Goal: Task Accomplishment & Management: Use online tool/utility

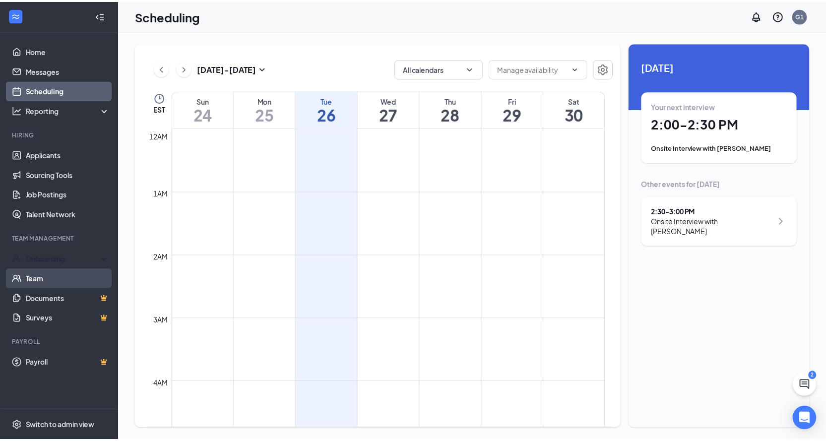
scroll to position [488, 0]
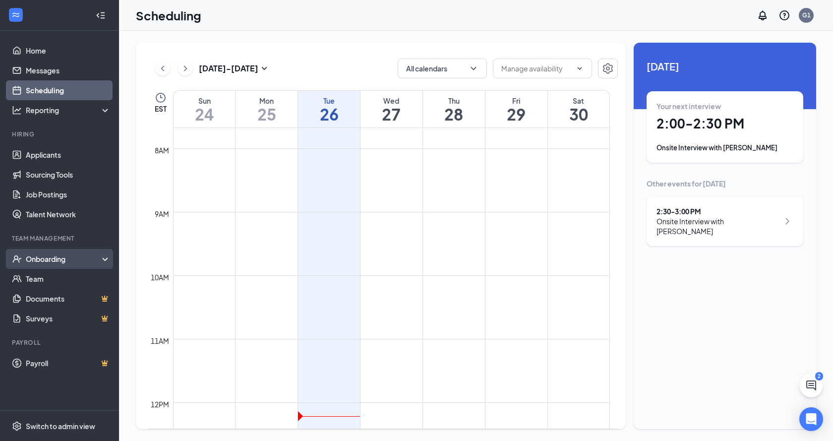
click at [69, 257] on div "Onboarding" at bounding box center [64, 259] width 76 height 10
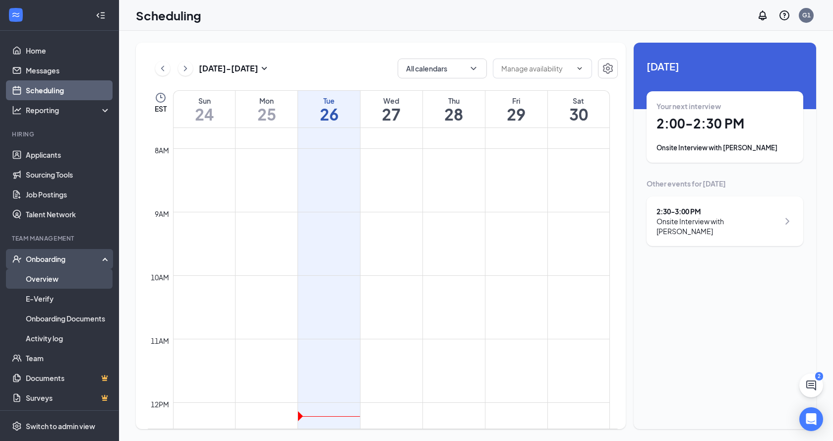
click at [57, 278] on link "Overview" at bounding box center [68, 279] width 85 height 20
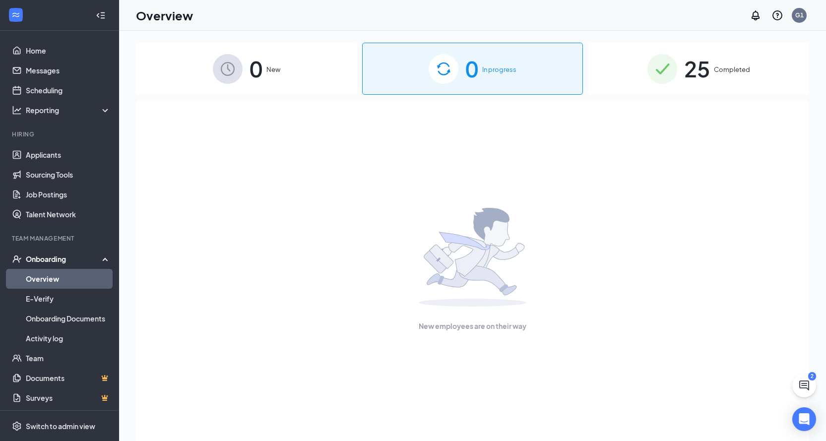
click at [696, 64] on span "25" at bounding box center [697, 69] width 26 height 34
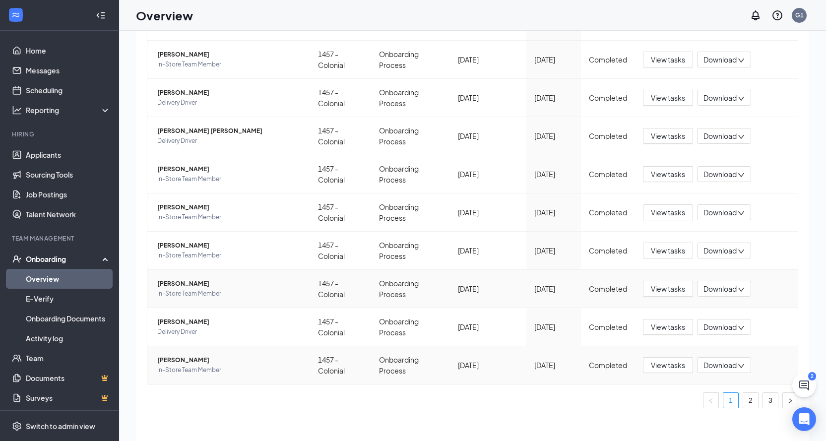
scroll to position [45, 0]
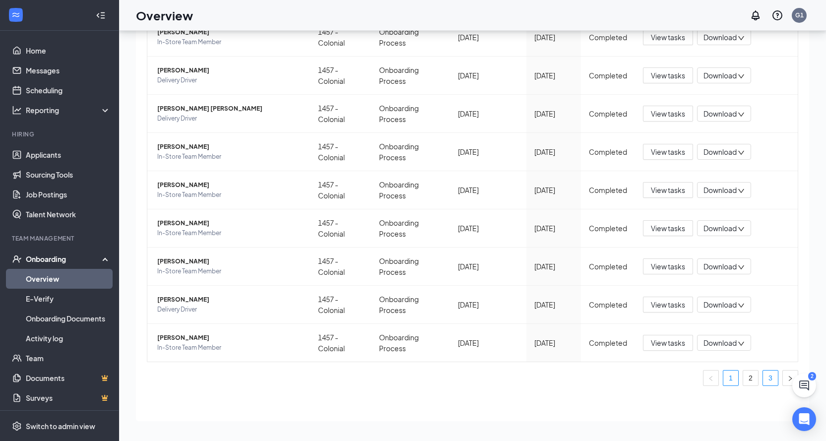
click at [763, 374] on link "3" at bounding box center [770, 377] width 15 height 15
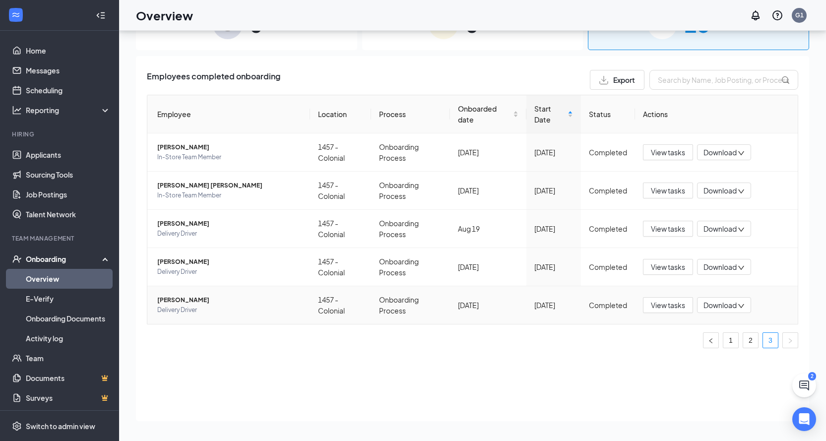
click at [184, 300] on span "[PERSON_NAME]" at bounding box center [229, 300] width 145 height 10
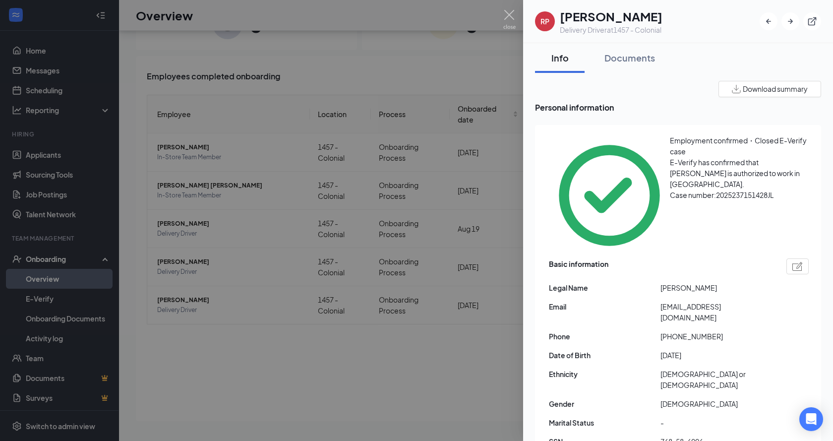
drag, startPoint x: 668, startPoint y: 226, endPoint x: 709, endPoint y: 233, distance: 42.2
click at [709, 282] on div "Legal Name [PERSON_NAME]" at bounding box center [679, 287] width 260 height 11
copy div "[PERSON_NAME]"
click at [712, 301] on div "Email [EMAIL_ADDRESS][DOMAIN_NAME]" at bounding box center [679, 312] width 260 height 22
copy div "[EMAIL_ADDRESS][DOMAIN_NAME]"
